Goal: Check status

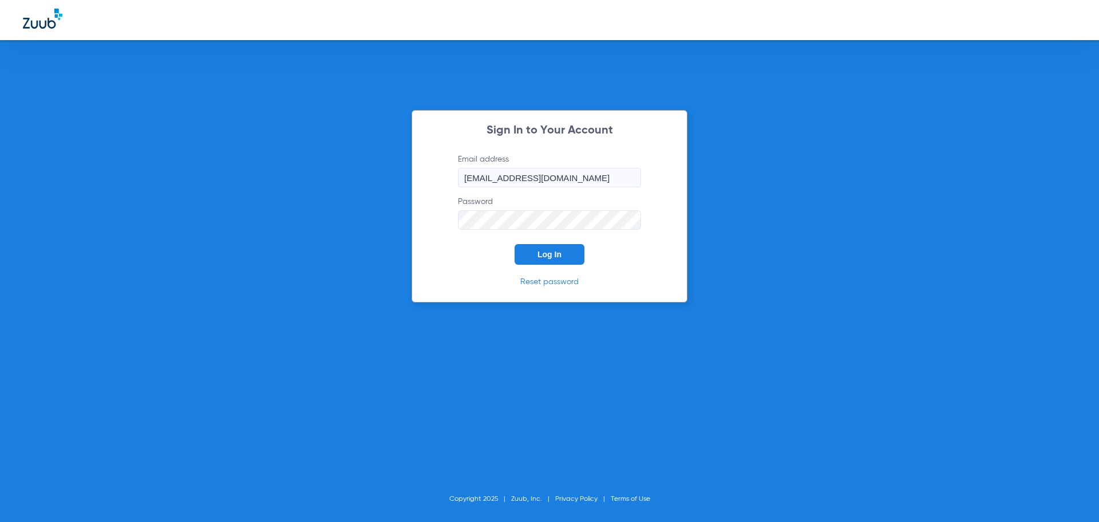
click at [533, 250] on button "Log In" at bounding box center [550, 254] width 70 height 21
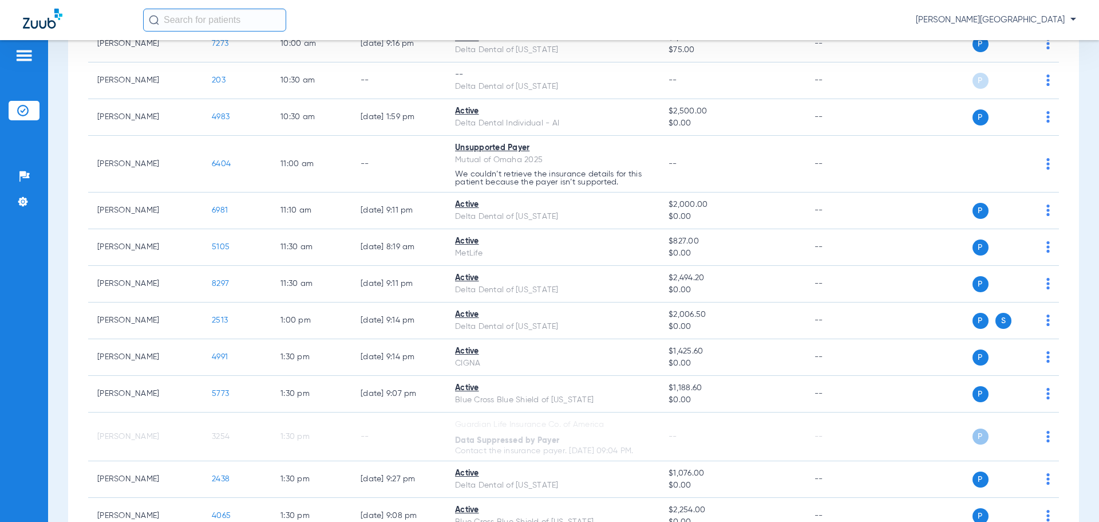
scroll to position [512, 0]
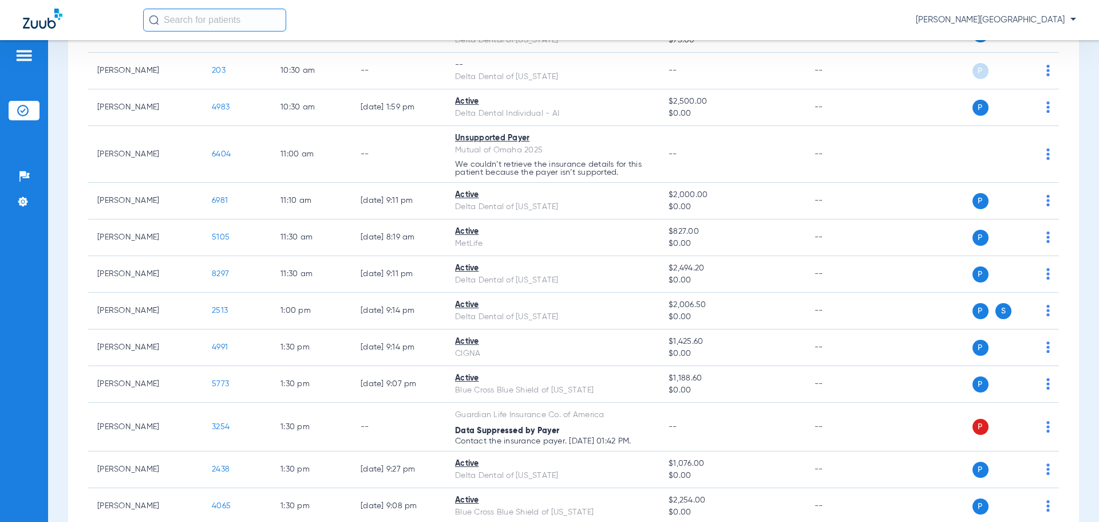
click at [189, 13] on input "text" at bounding box center [214, 20] width 143 height 23
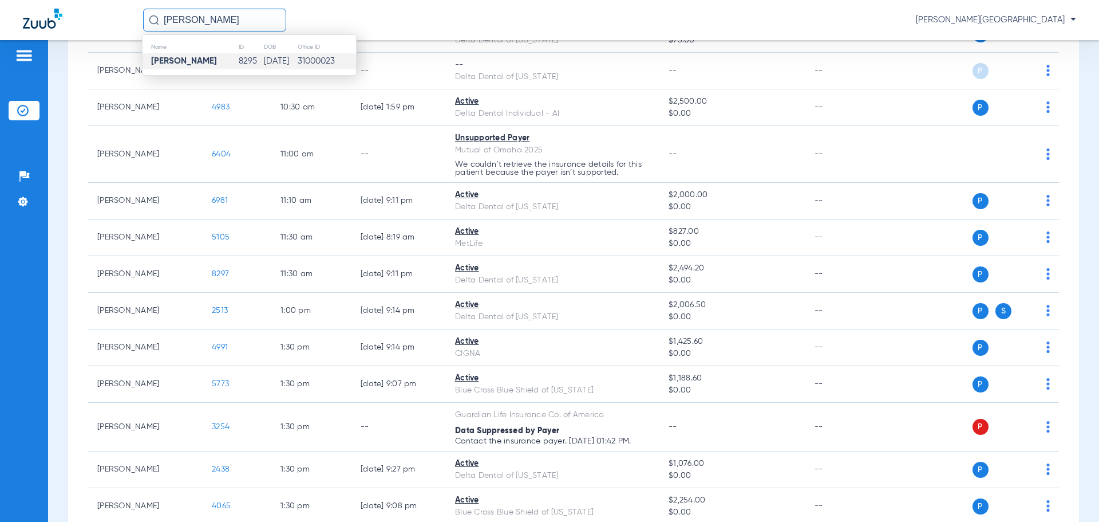
type input "[PERSON_NAME]"
click at [186, 57] on strong "[PERSON_NAME]" at bounding box center [184, 61] width 66 height 9
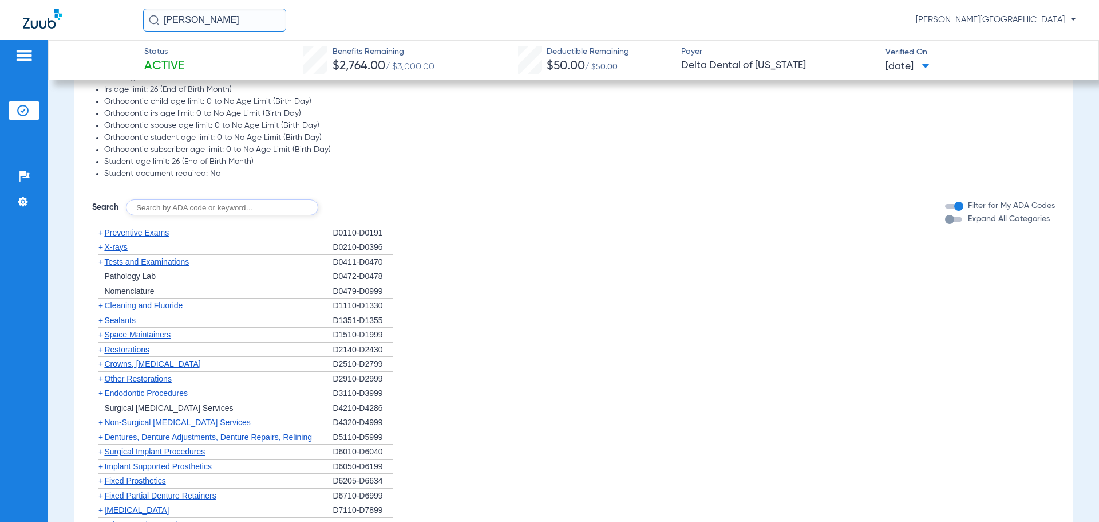
scroll to position [628, 0]
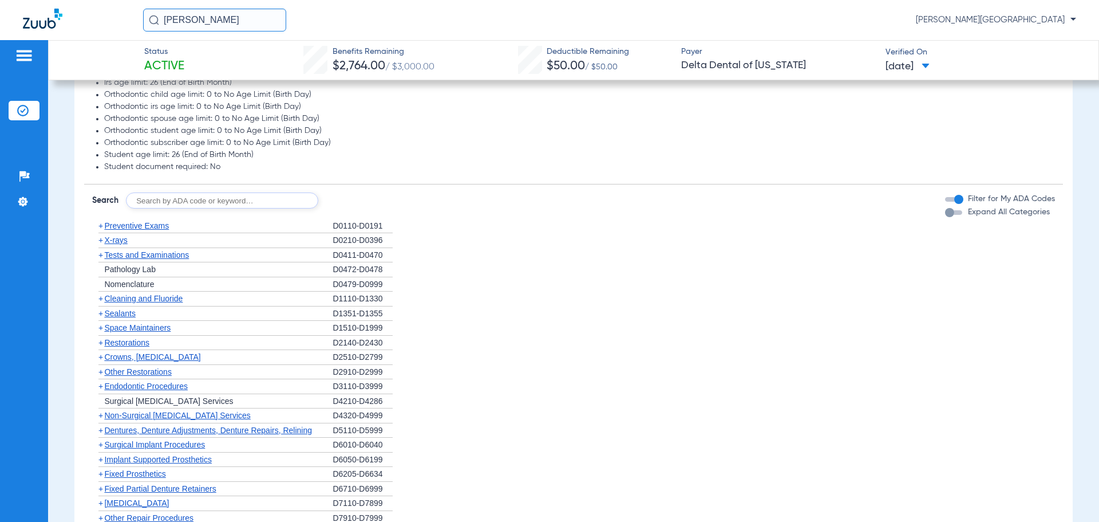
click at [102, 300] on span "+" at bounding box center [100, 298] width 5 height 9
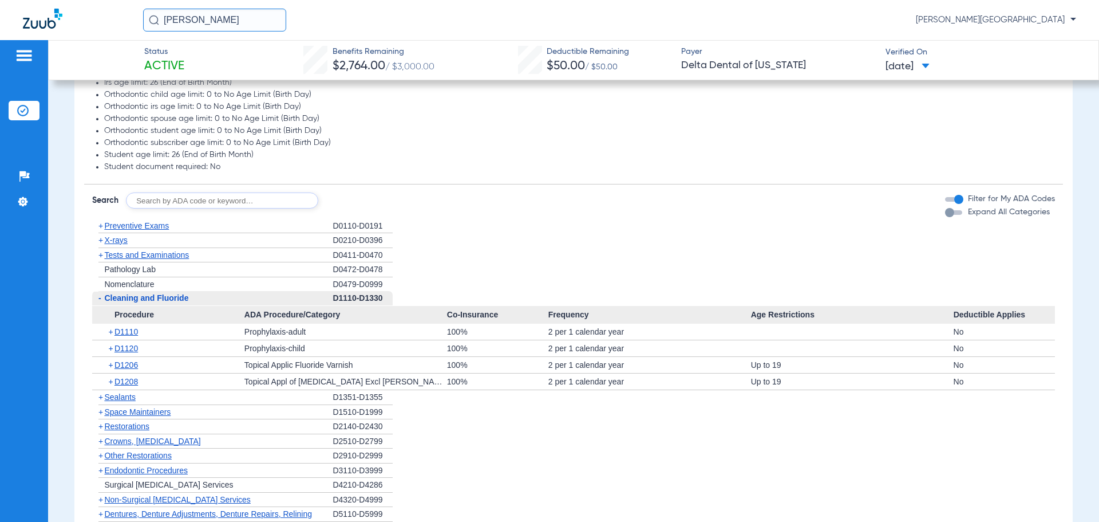
click at [100, 440] on span "+" at bounding box center [100, 440] width 5 height 9
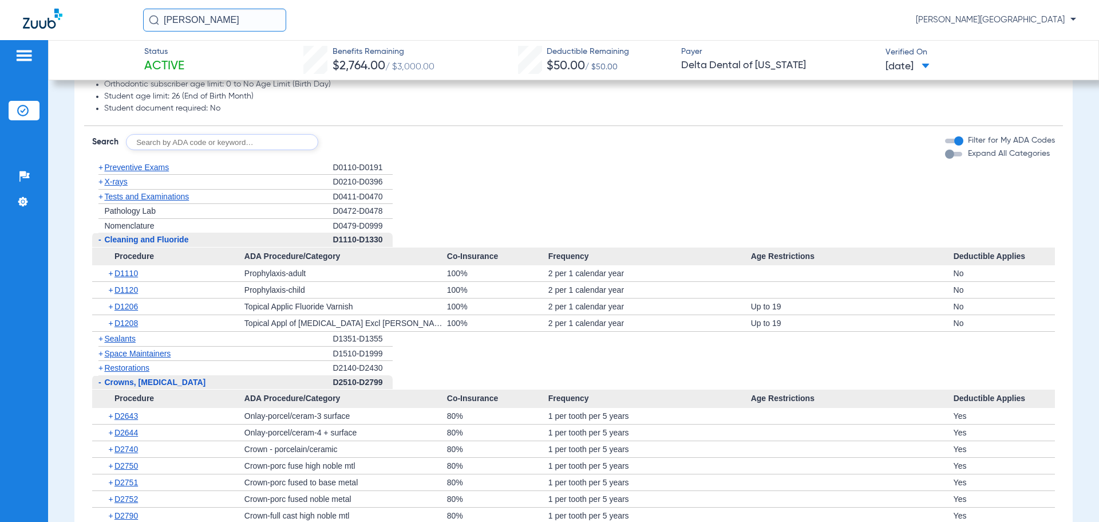
scroll to position [818, 0]
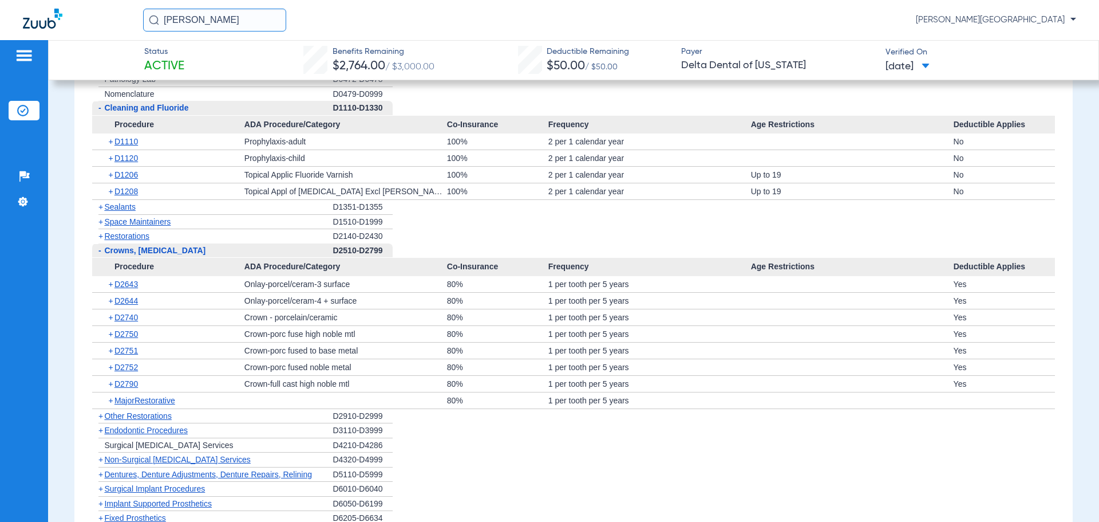
click at [101, 428] on span "+" at bounding box center [100, 429] width 5 height 9
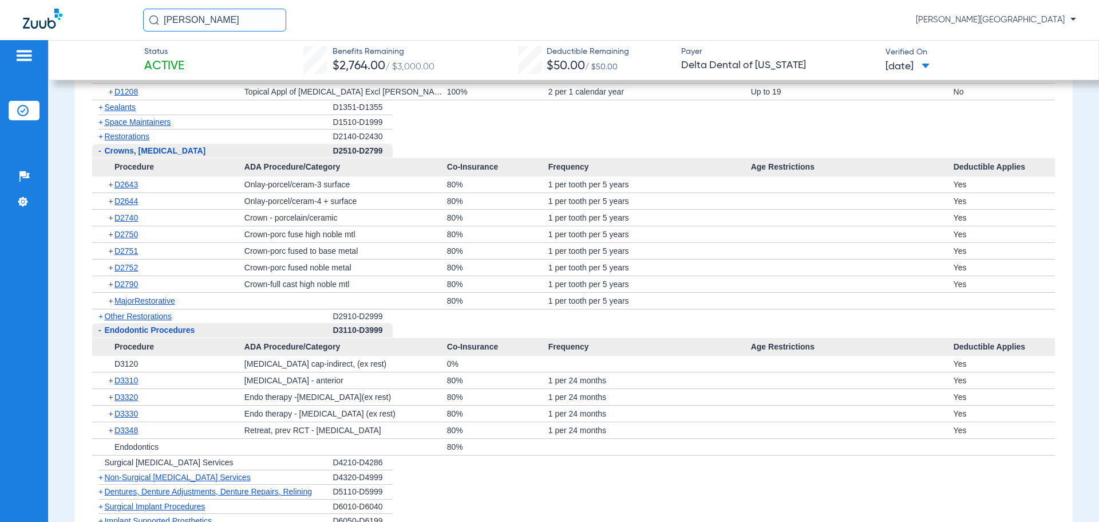
scroll to position [631, 0]
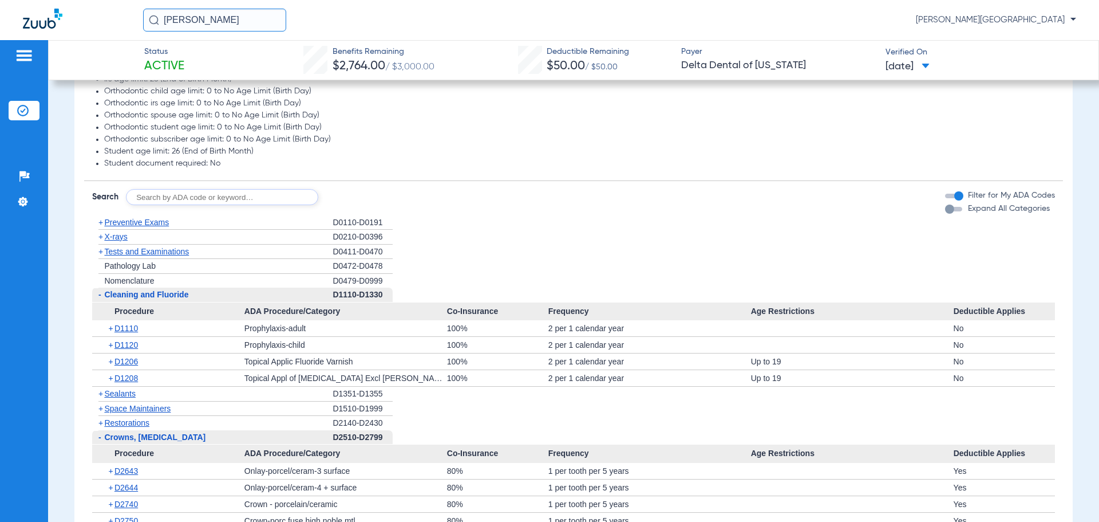
click at [23, 106] on img at bounding box center [22, 110] width 11 height 11
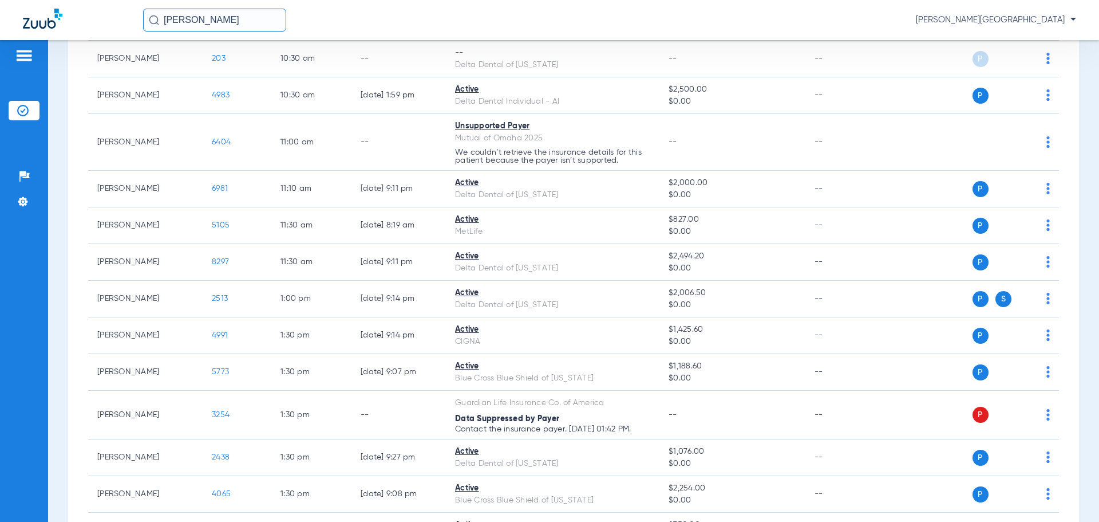
scroll to position [625, 0]
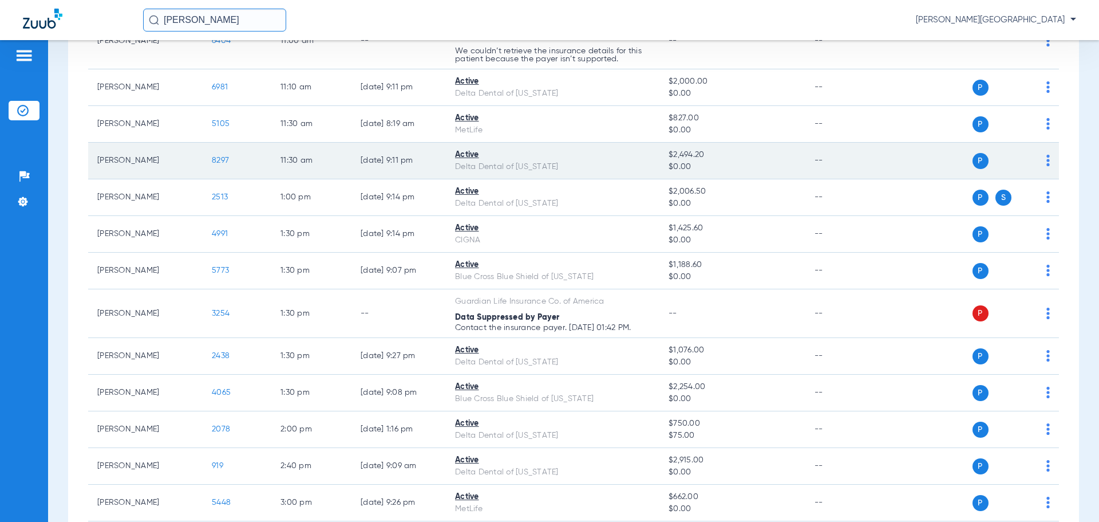
click at [224, 162] on span "8297" at bounding box center [220, 160] width 17 height 8
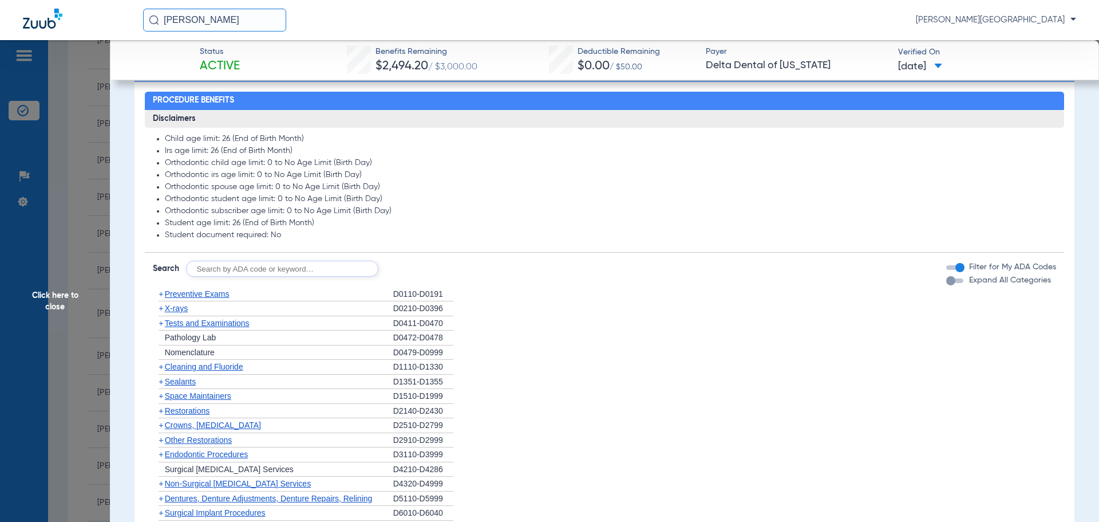
scroll to position [563, 0]
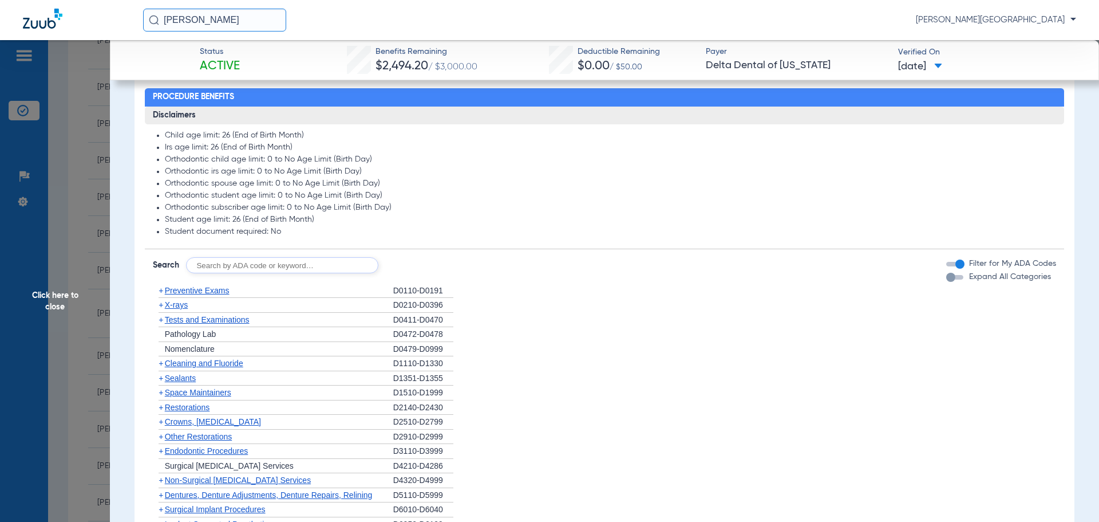
click at [254, 264] on input "text" at bounding box center [282, 265] width 192 height 16
type input "D2991"
click at [426, 271] on button "Search" at bounding box center [420, 265] width 45 height 16
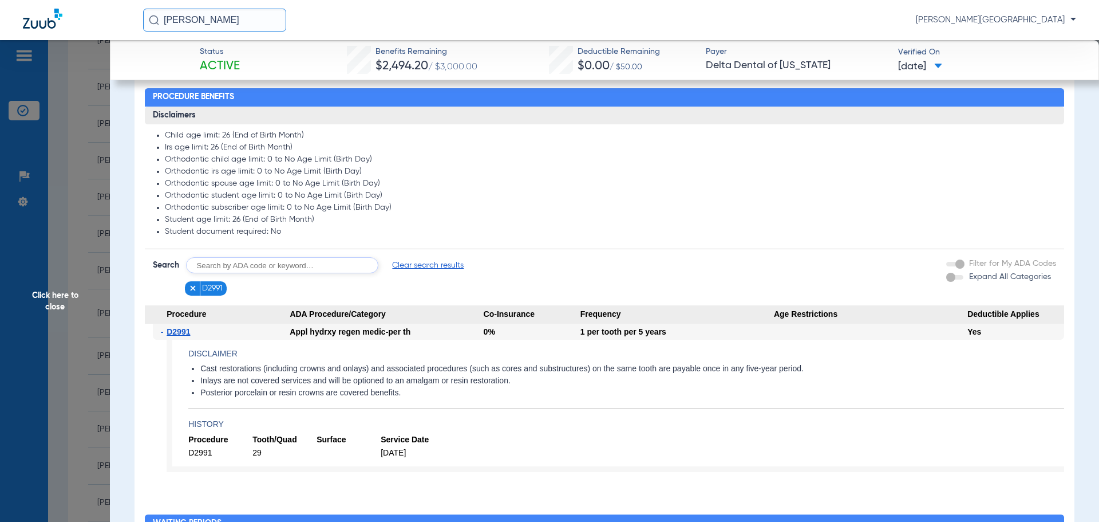
click at [44, 279] on span "Click here to close" at bounding box center [55, 301] width 110 height 522
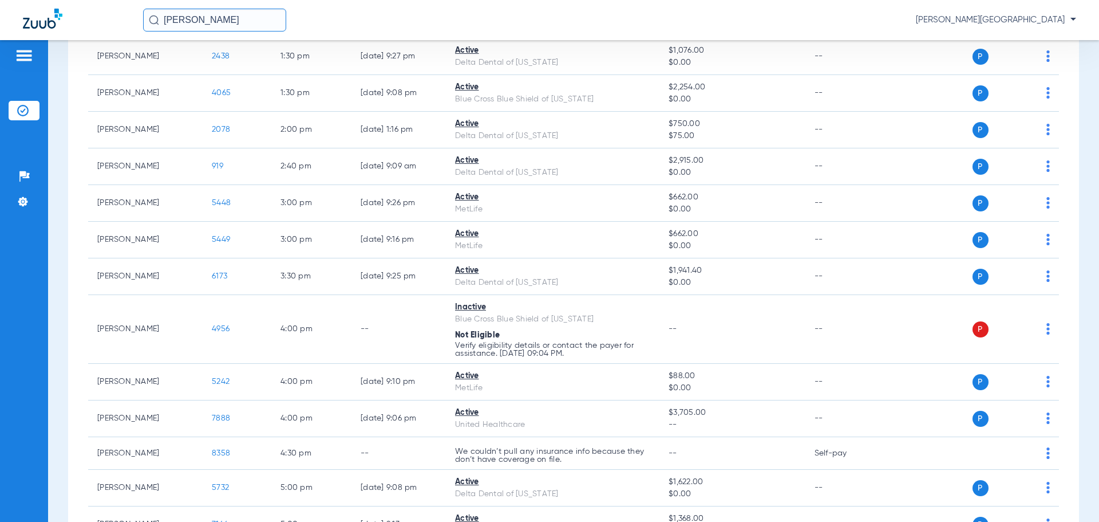
scroll to position [926, 0]
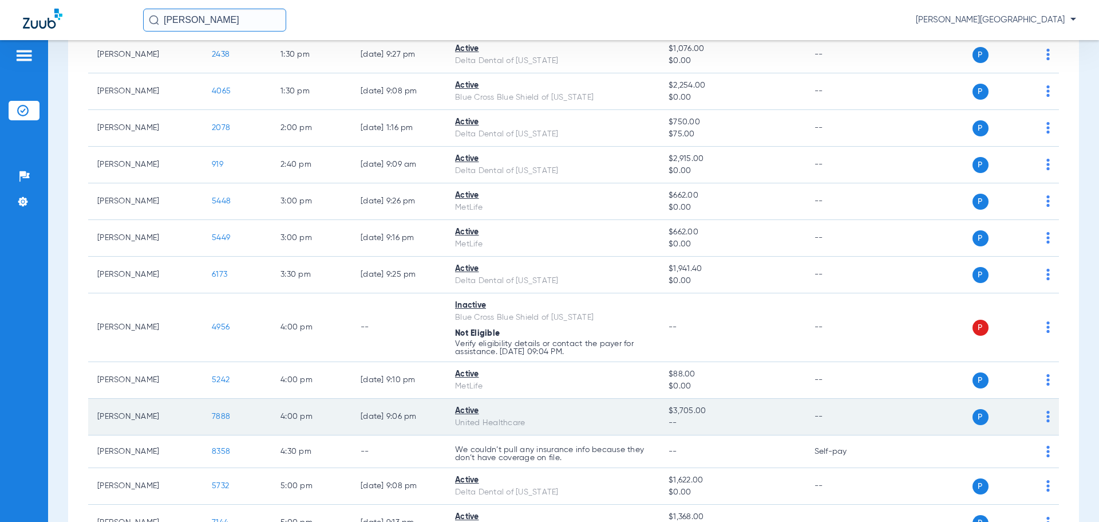
click at [213, 416] on span "7888" at bounding box center [221, 416] width 18 height 8
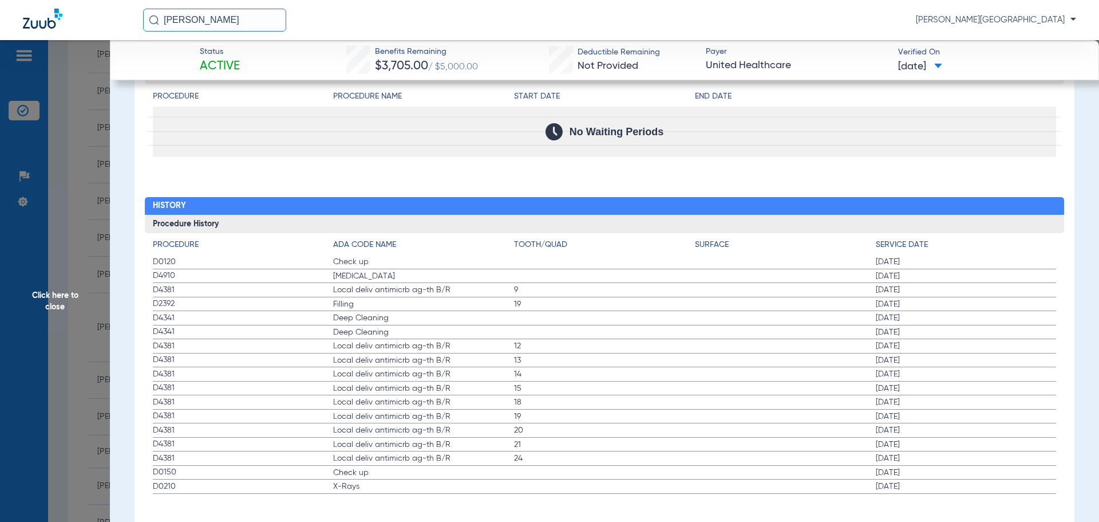
scroll to position [1358, 0]
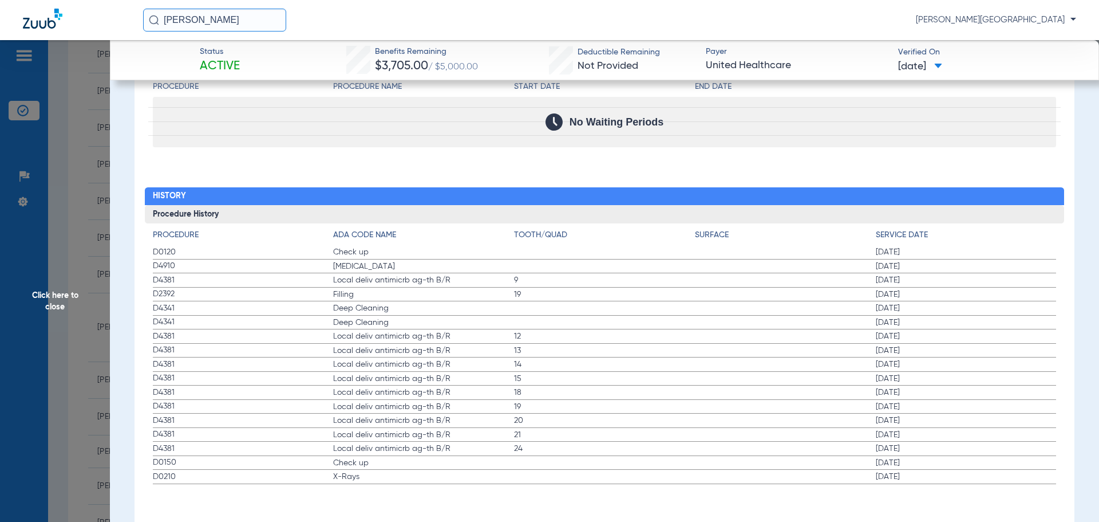
click at [69, 255] on span "Click here to close" at bounding box center [55, 301] width 110 height 522
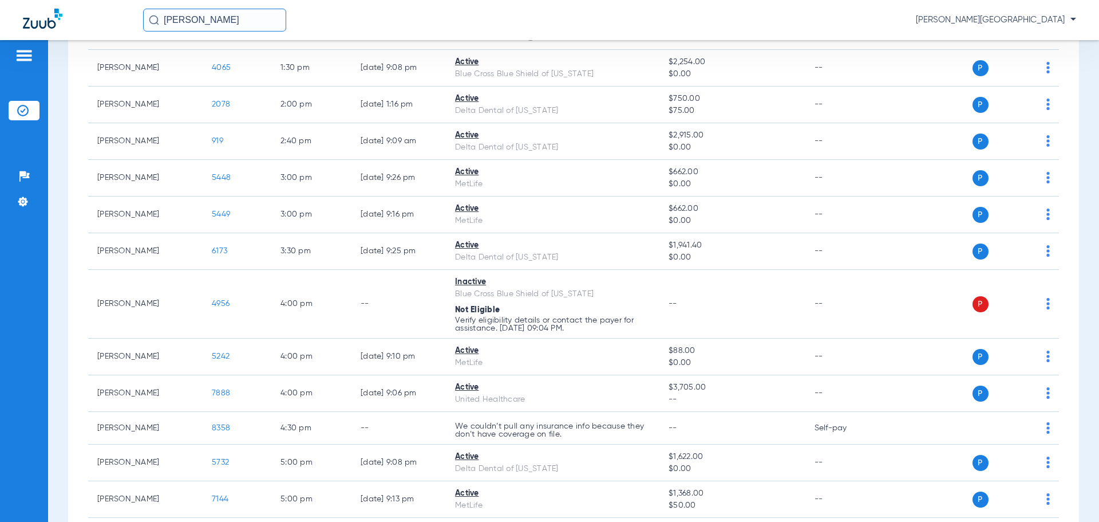
scroll to position [948, 0]
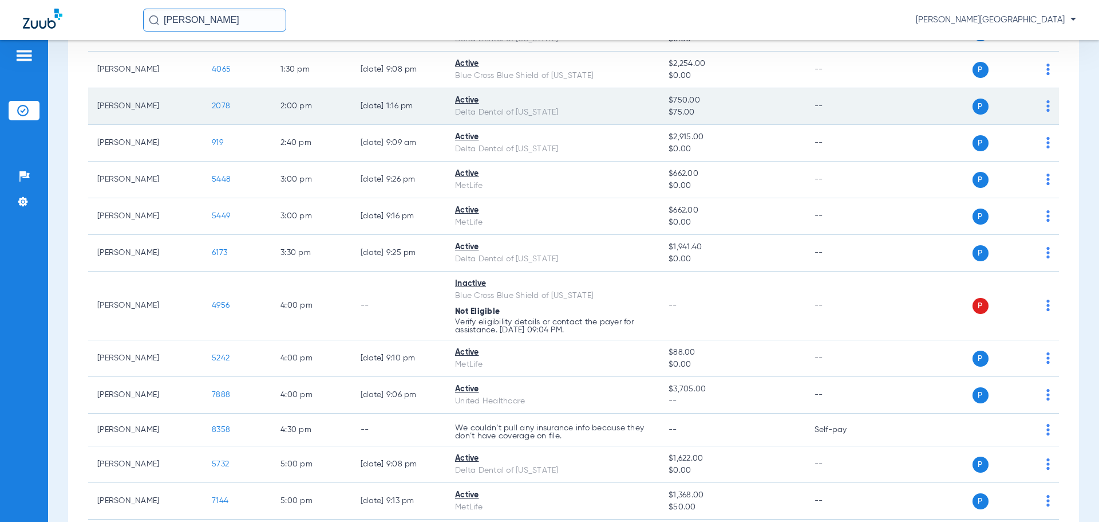
click at [223, 105] on span "2078" at bounding box center [221, 106] width 18 height 8
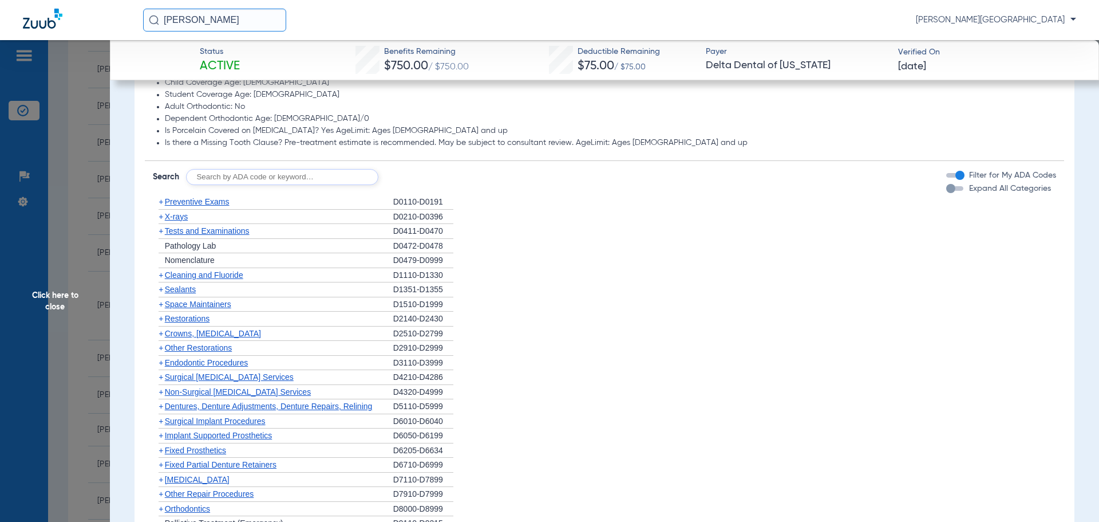
scroll to position [755, 0]
click at [161, 271] on span "+" at bounding box center [161, 272] width 5 height 9
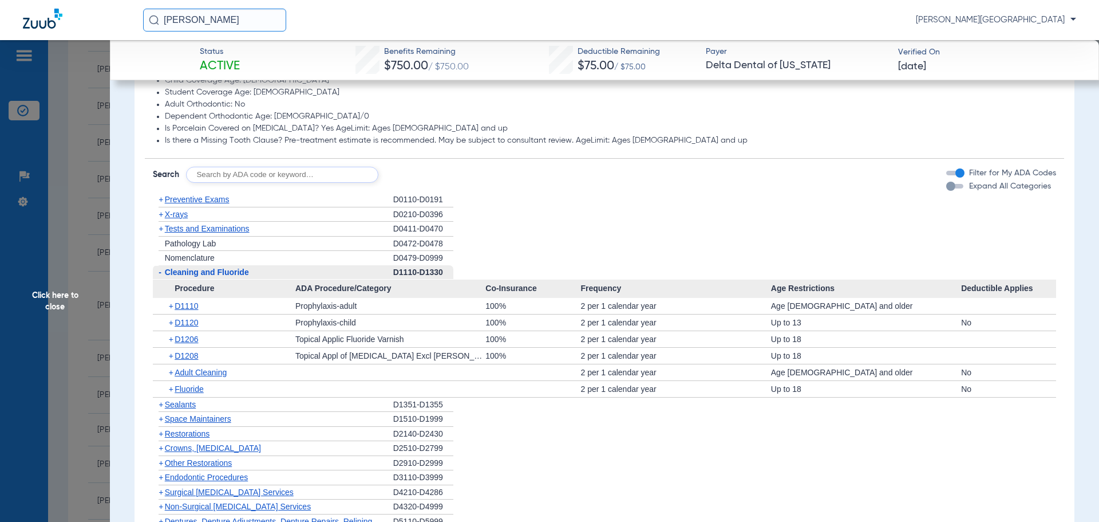
click at [163, 507] on span "+" at bounding box center [161, 505] width 5 height 9
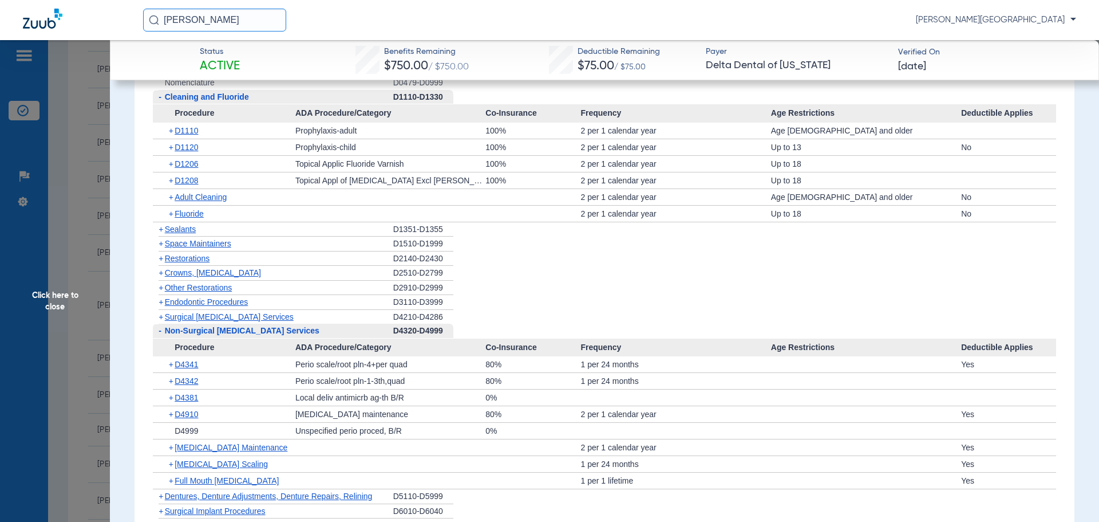
scroll to position [942, 0]
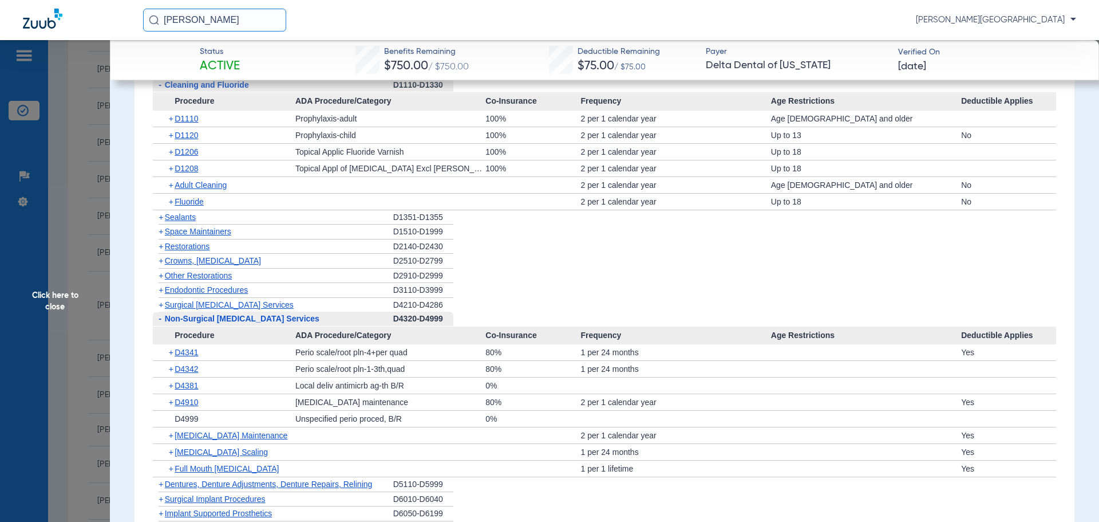
click at [65, 193] on span "Click here to close" at bounding box center [55, 301] width 110 height 522
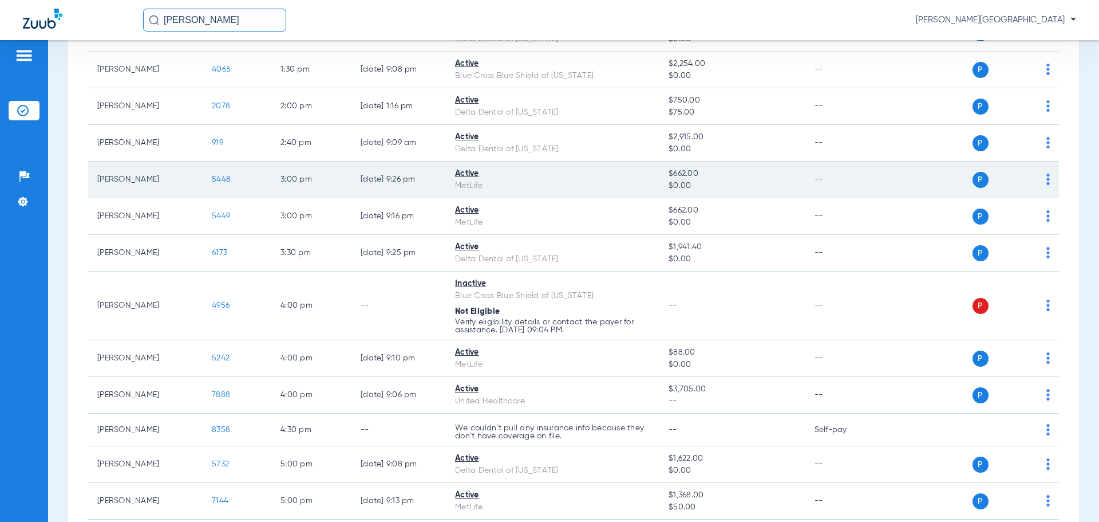
click at [222, 178] on span "5448" at bounding box center [221, 179] width 19 height 8
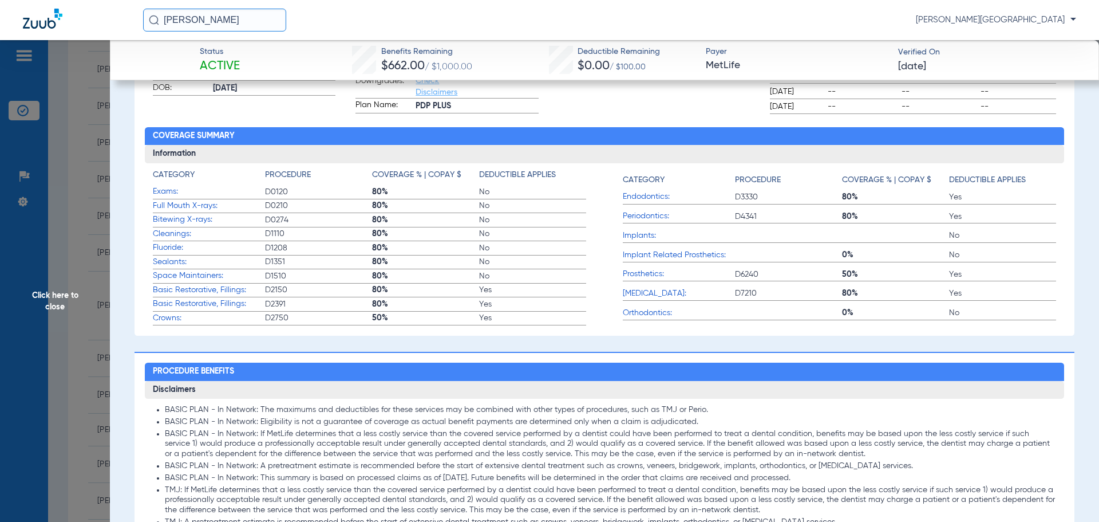
scroll to position [134, 0]
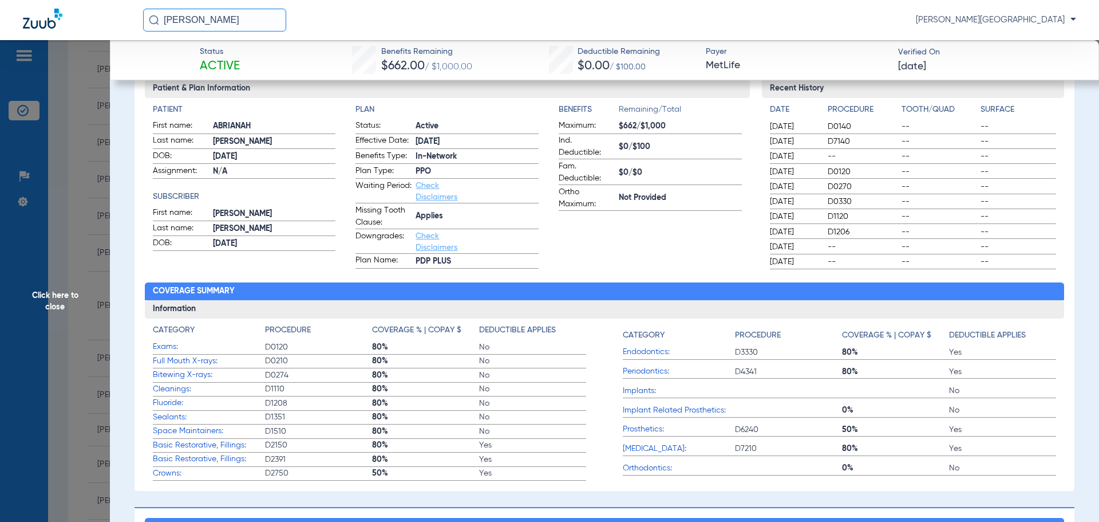
click at [84, 282] on span "Click here to close" at bounding box center [55, 301] width 110 height 522
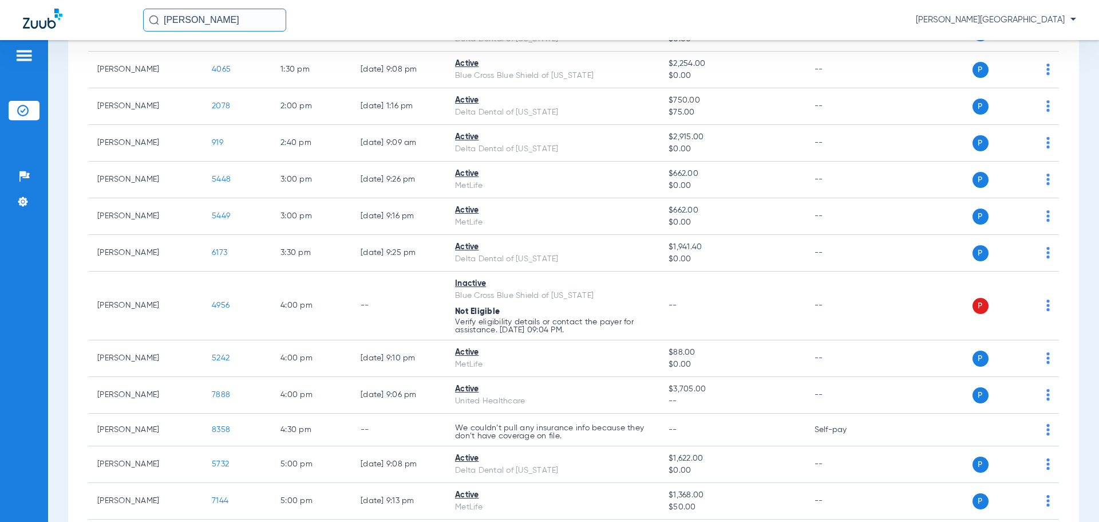
drag, startPoint x: 223, startPoint y: 23, endPoint x: -104, endPoint y: 82, distance: 332.1
click at [0, 82] on html "[PERSON_NAME] [PERSON_NAME] Dental Center Patients Insurance Verification Setup…" at bounding box center [549, 261] width 1099 height 522
type input "[PERSON_NAME]"
click at [237, 64] on td "7684" at bounding box center [249, 61] width 25 height 16
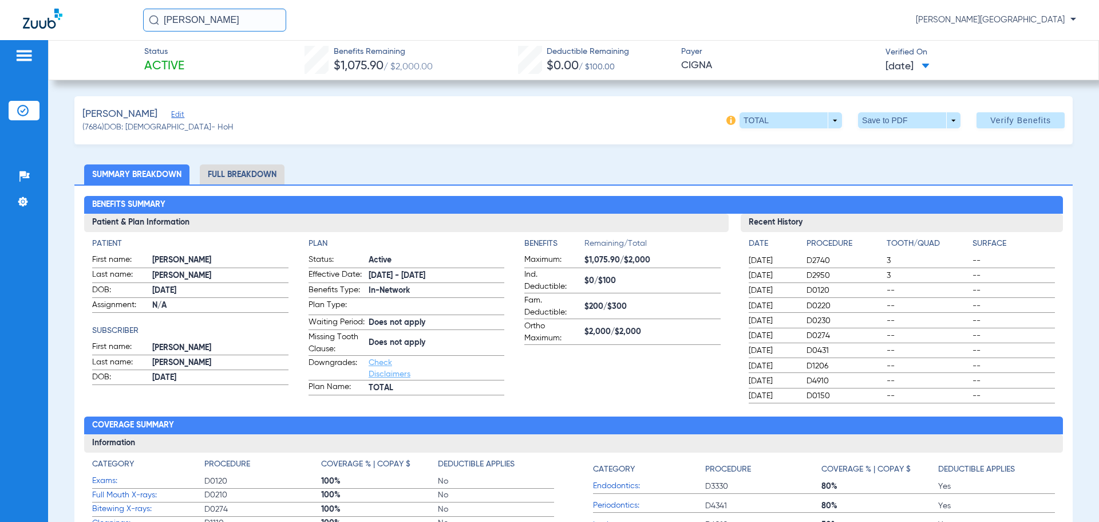
click at [373, 377] on span "Check Disclaimers" at bounding box center [397, 368] width 56 height 23
click at [373, 373] on link "Check Disclaimers" at bounding box center [390, 367] width 42 height 19
click at [27, 110] on img at bounding box center [22, 110] width 11 height 11
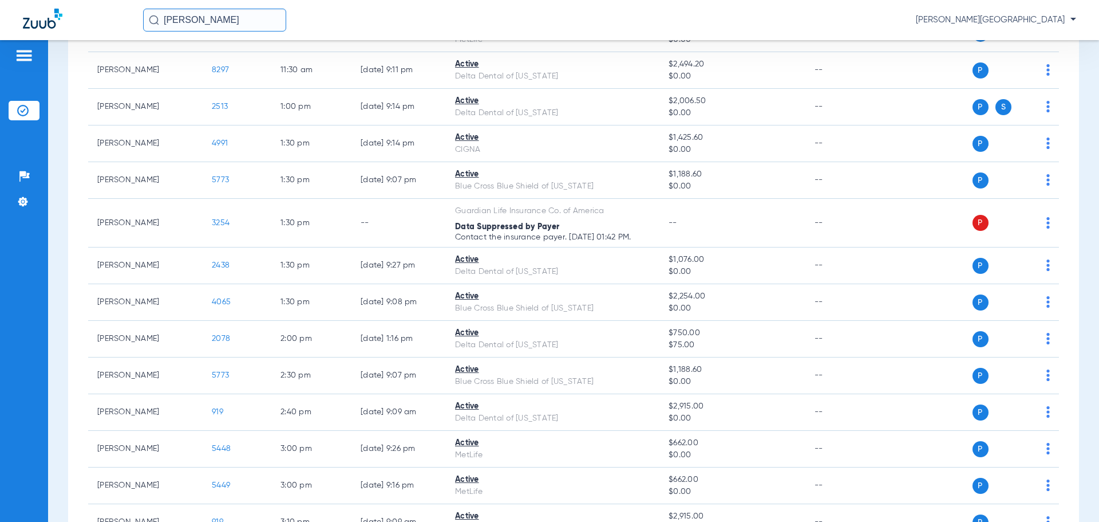
scroll to position [724, 0]
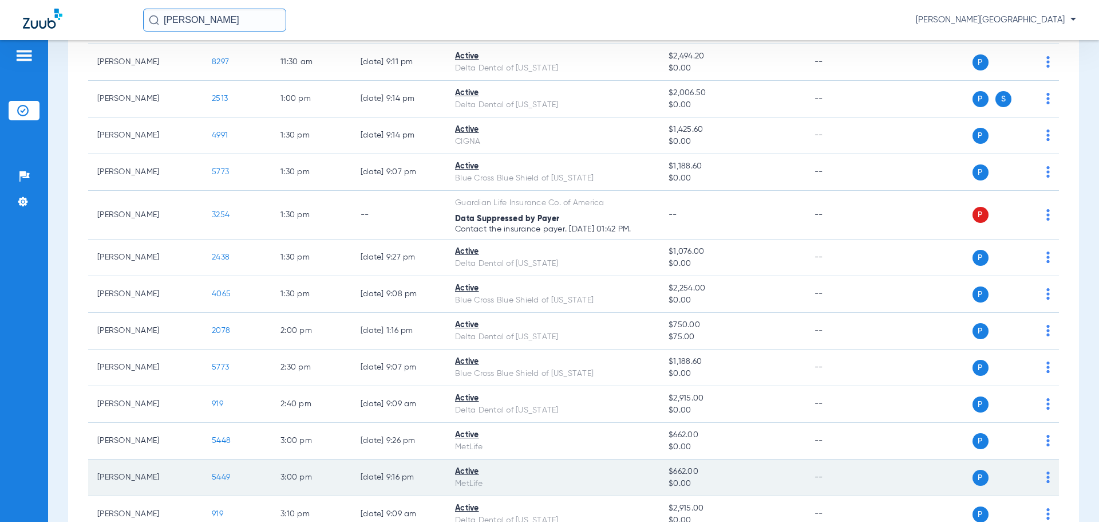
click at [221, 474] on span "5449" at bounding box center [221, 477] width 18 height 8
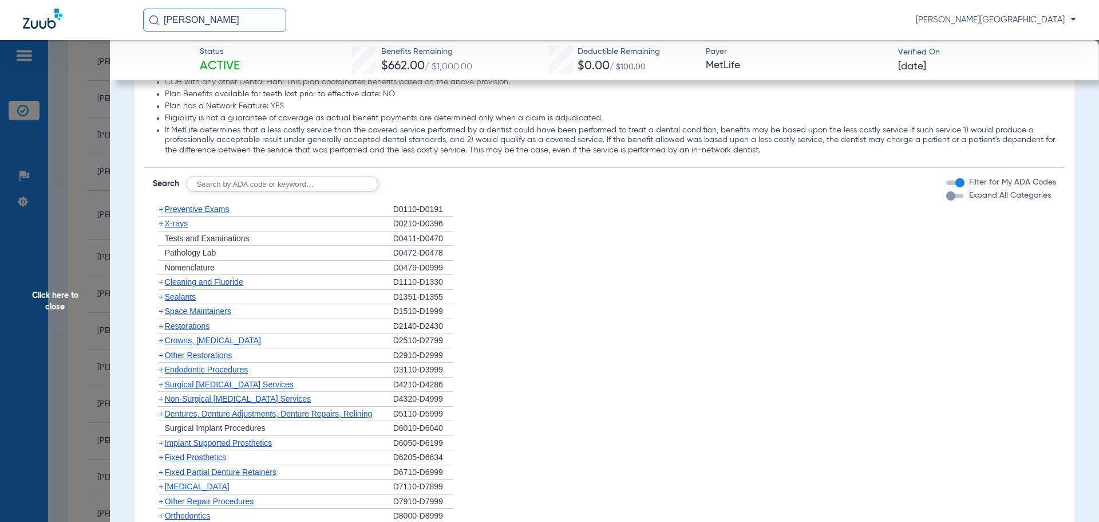
scroll to position [1097, 0]
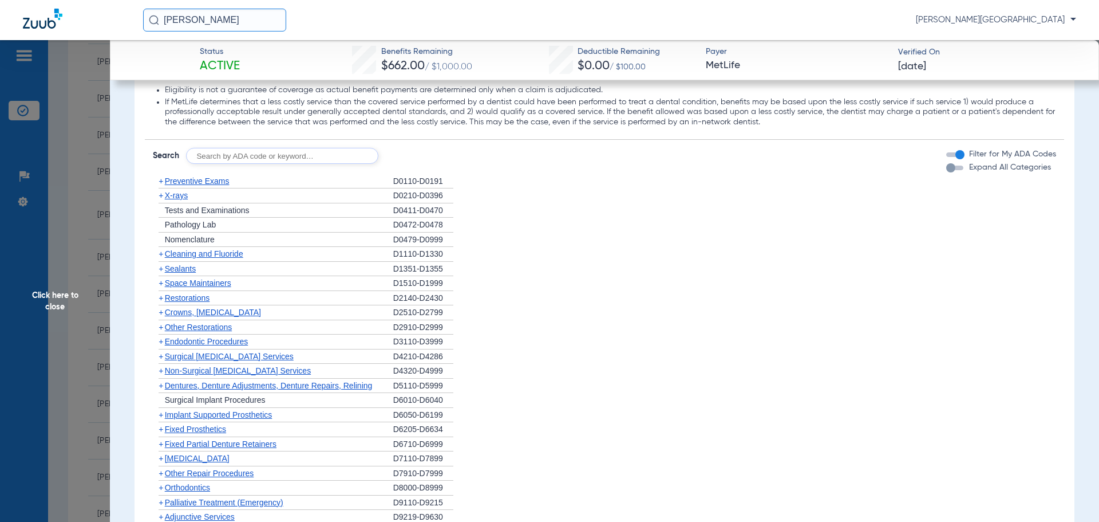
click at [161, 267] on span "+" at bounding box center [161, 268] width 5 height 9
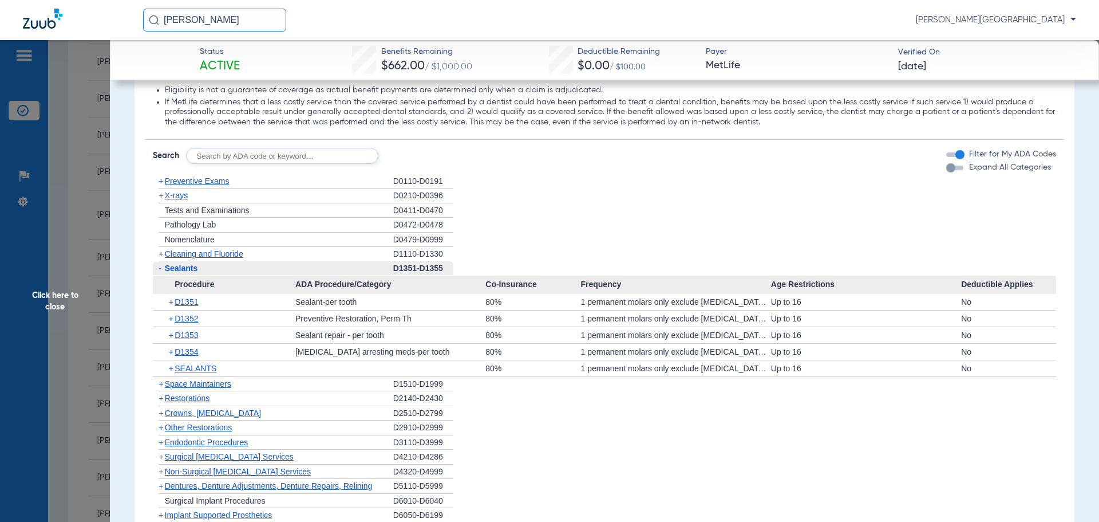
click at [169, 302] on span "+" at bounding box center [172, 302] width 6 height 16
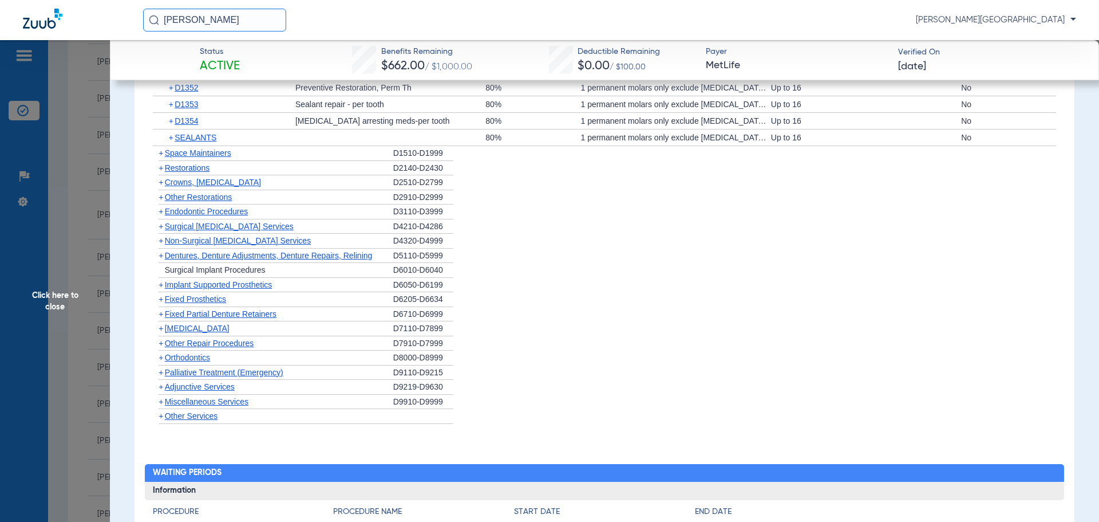
scroll to position [1572, 0]
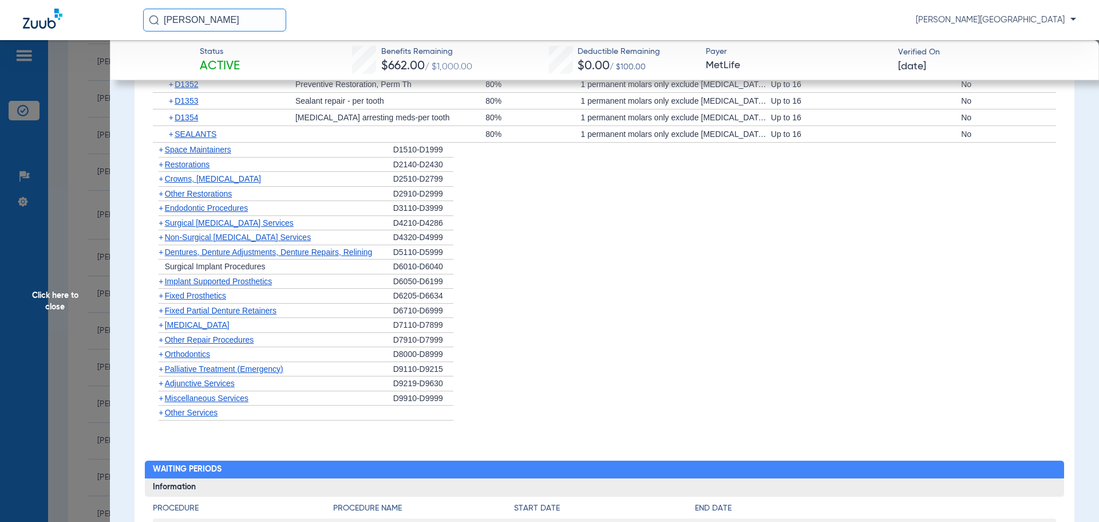
click at [161, 355] on span "+" at bounding box center [161, 353] width 5 height 9
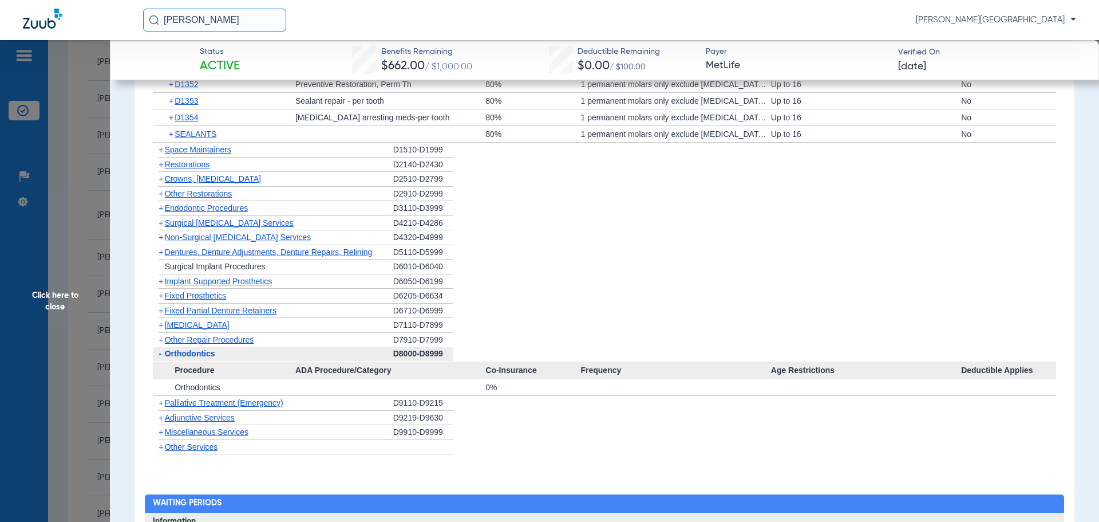
click at [42, 228] on span "Click here to close" at bounding box center [55, 301] width 110 height 522
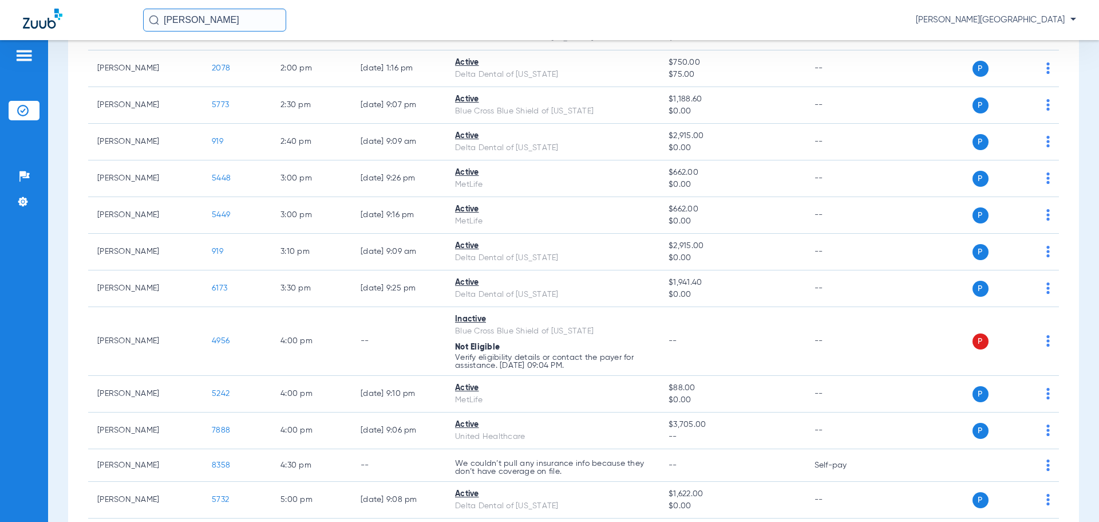
scroll to position [1004, 0]
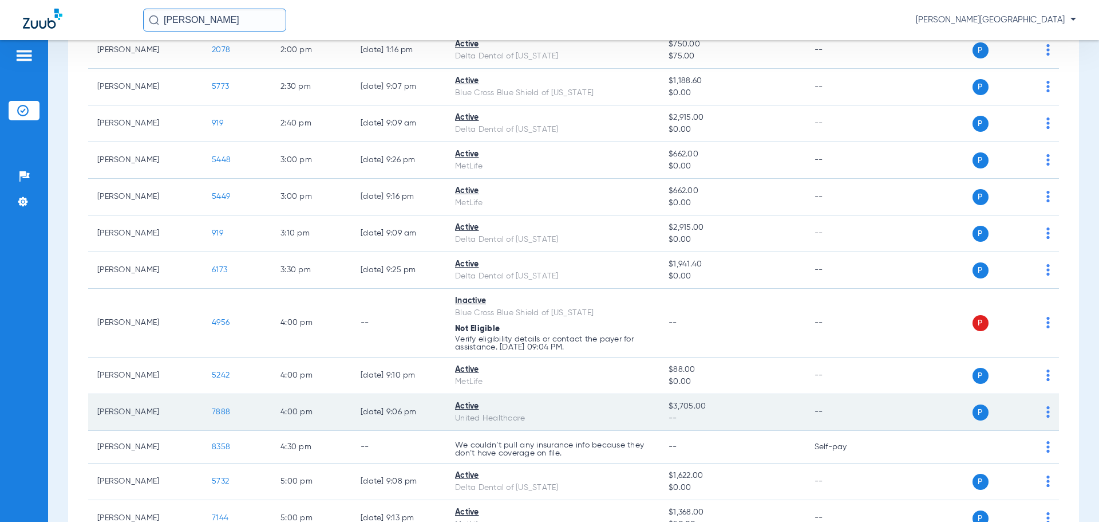
click at [224, 413] on span "7888" at bounding box center [221, 412] width 18 height 8
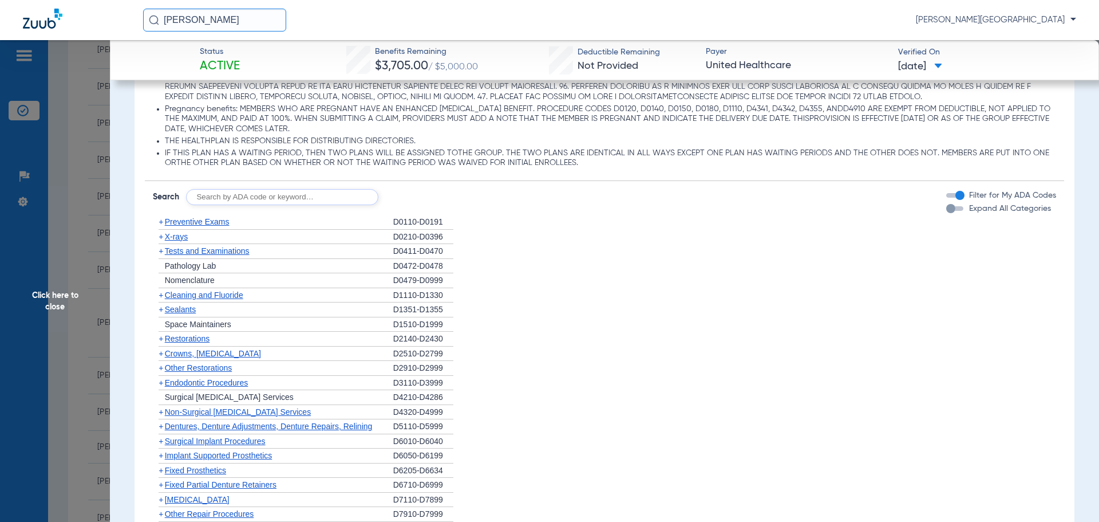
scroll to position [767, 0]
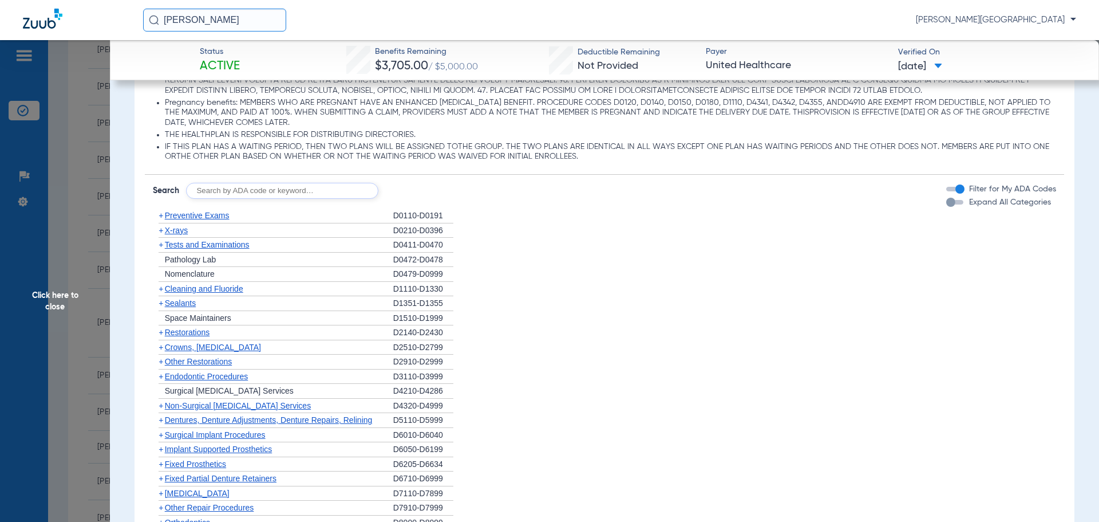
click at [159, 232] on span "+" at bounding box center [161, 230] width 5 height 9
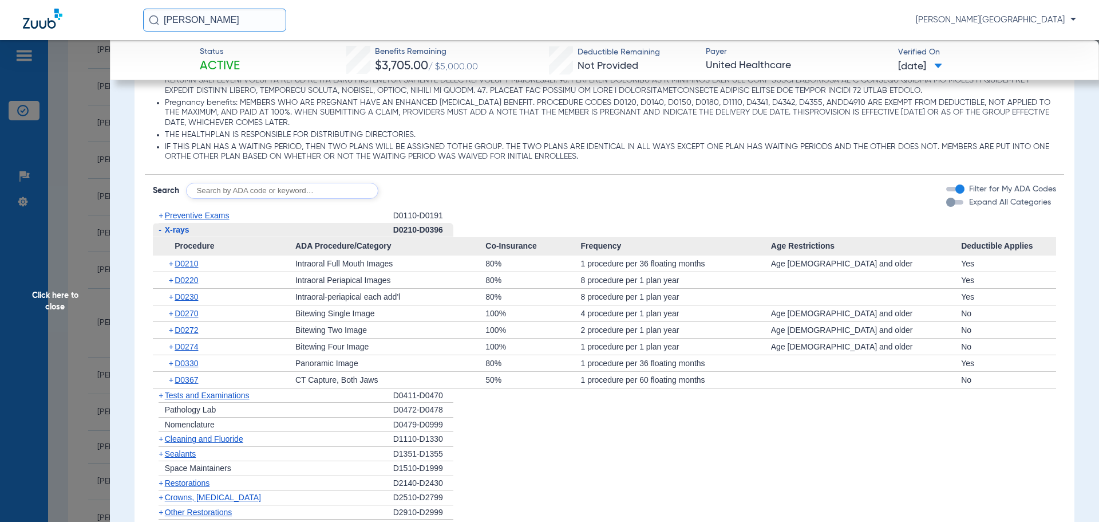
click at [171, 349] on span "+" at bounding box center [172, 346] width 6 height 16
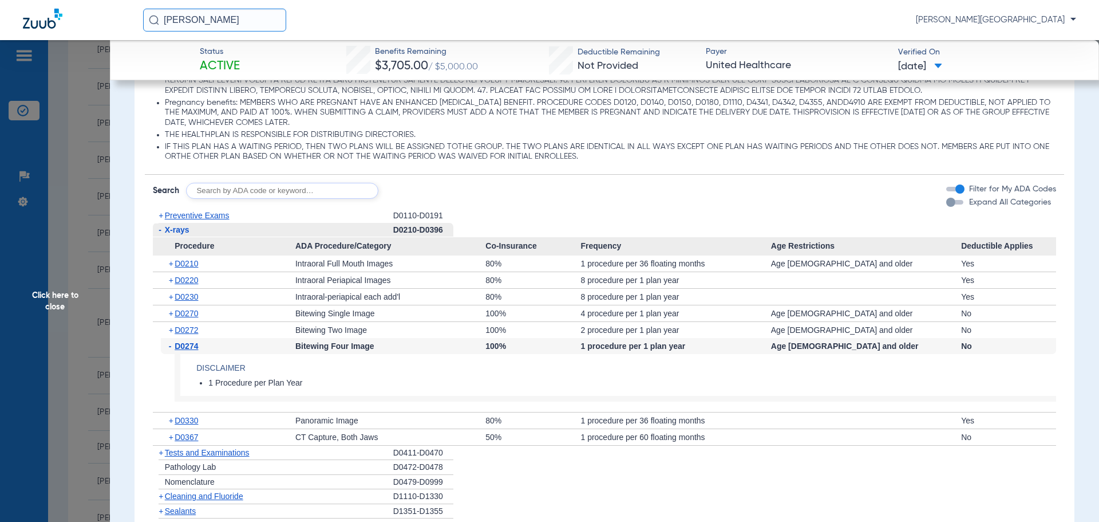
click at [171, 262] on span "+" at bounding box center [172, 263] width 6 height 16
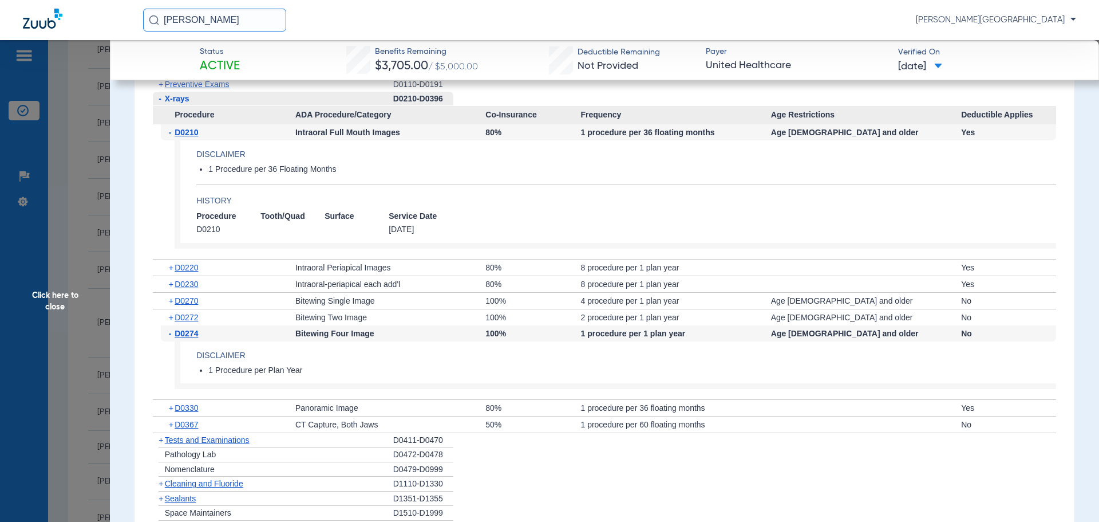
scroll to position [906, 0]
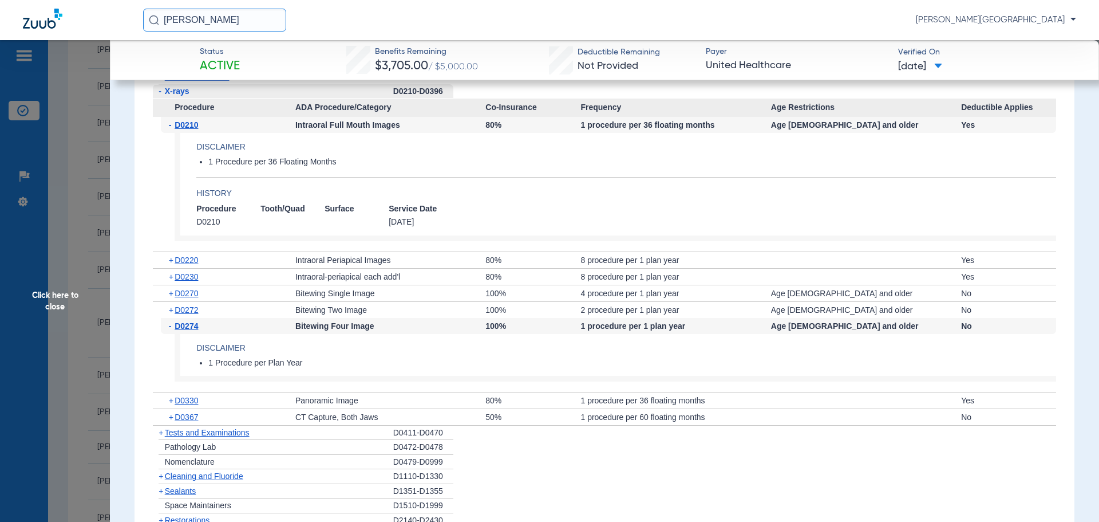
click at [171, 402] on span "+" at bounding box center [172, 400] width 6 height 16
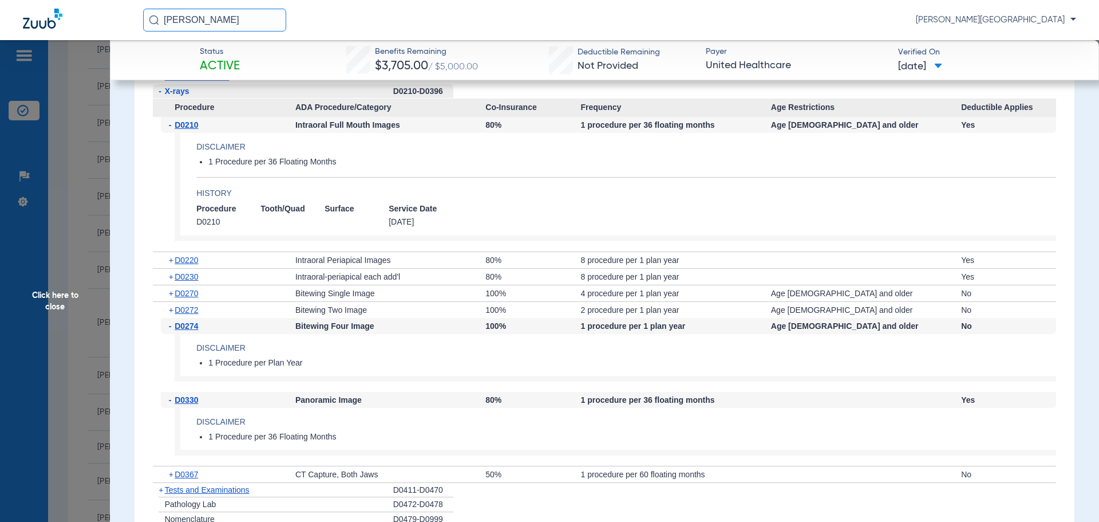
click at [76, 250] on span "Click here to close" at bounding box center [55, 301] width 110 height 522
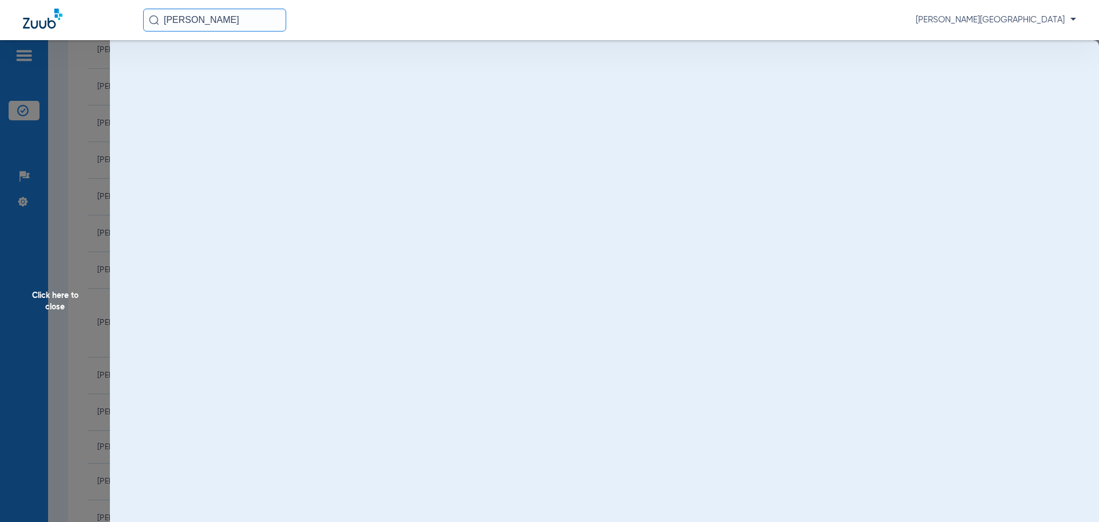
scroll to position [0, 0]
